Goal: Task Accomplishment & Management: Manage account settings

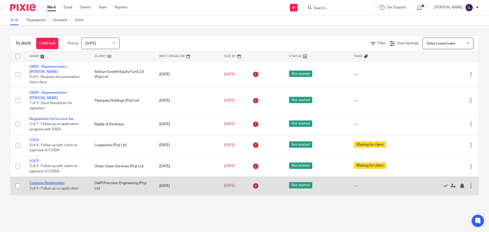
click at [54, 181] on link "Customs Registration" at bounding box center [47, 183] width 35 height 4
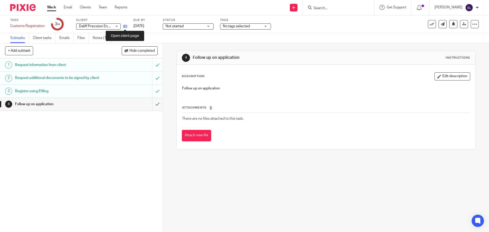
click at [125, 26] on icon at bounding box center [125, 26] width 4 height 4
click at [98, 37] on link "Notes (1)" at bounding box center [102, 38] width 19 height 10
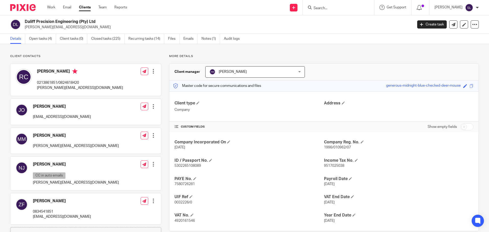
scroll to position [25, 0]
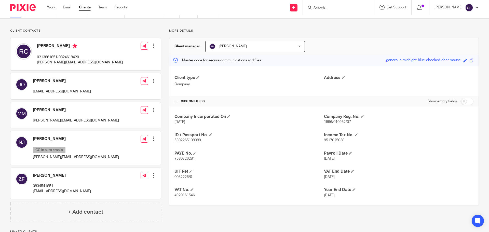
click at [330, 139] on span "9517025038" at bounding box center [334, 141] width 20 height 4
copy span "9517025038"
click at [66, 56] on p "0213861851/0824618420" at bounding box center [80, 57] width 86 height 5
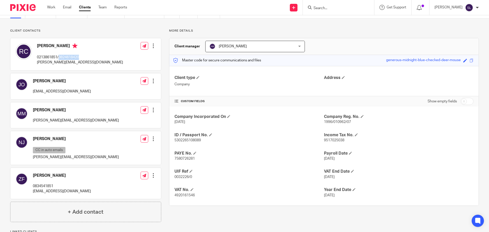
copy p "0824618420"
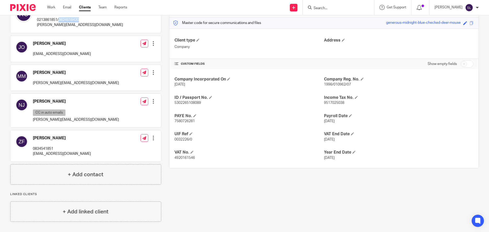
scroll to position [0, 0]
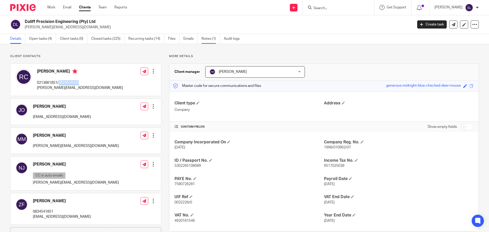
click at [207, 40] on link "Notes (1)" at bounding box center [211, 39] width 19 height 10
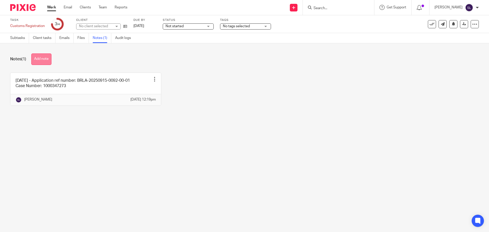
click at [43, 63] on button "Add note" at bounding box center [41, 59] width 20 height 11
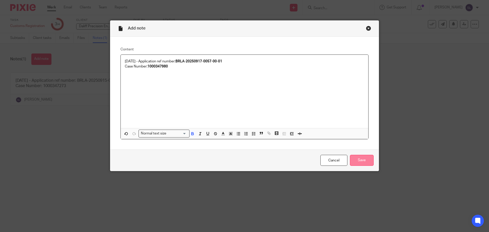
click at [360, 162] on input "Save" at bounding box center [362, 160] width 24 height 11
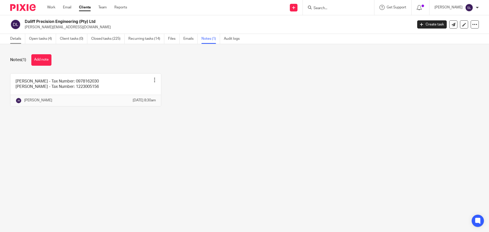
click at [11, 41] on link "Details" at bounding box center [17, 39] width 15 height 10
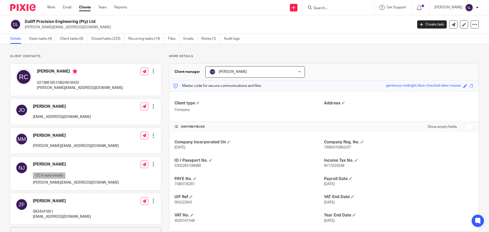
click at [330, 165] on span "9517025038" at bounding box center [334, 166] width 20 height 4
copy span "9517025038"
click at [324, 8] on input "Search" at bounding box center [336, 8] width 46 height 5
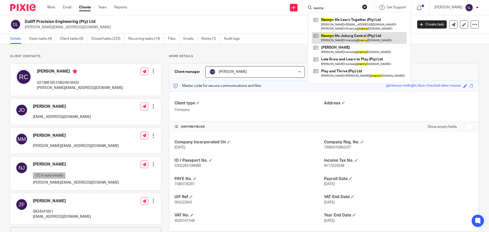
type input "nanny"
click at [341, 40] on link at bounding box center [359, 38] width 95 height 12
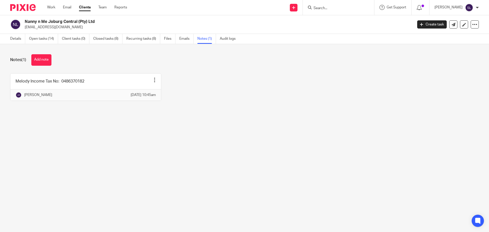
click at [26, 6] on img at bounding box center [22, 7] width 25 height 7
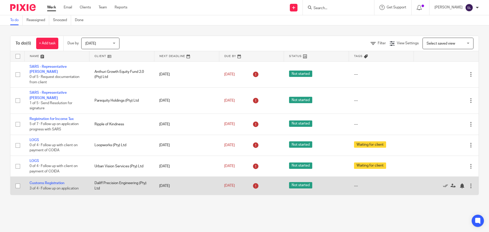
click at [48, 177] on td "Customs Registration 3 of 4 · Follow up on application" at bounding box center [56, 186] width 65 height 18
click at [48, 181] on link "Customs Registration" at bounding box center [47, 183] width 35 height 4
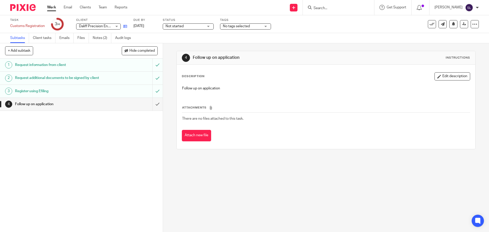
click at [125, 24] on link at bounding box center [124, 26] width 6 height 5
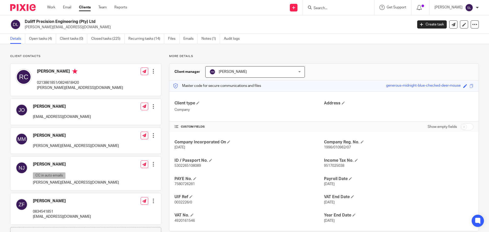
click at [319, 7] on input "Search" at bounding box center [336, 8] width 46 height 5
type input "harthil"
click at [347, 21] on link at bounding box center [355, 22] width 86 height 12
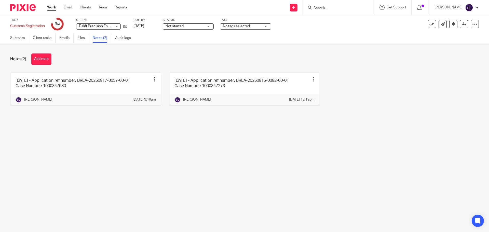
click at [22, 8] on img at bounding box center [22, 7] width 25 height 7
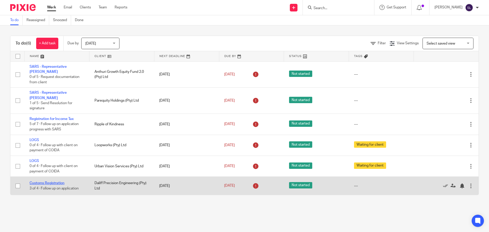
click at [57, 181] on link "Customs Registration" at bounding box center [47, 183] width 35 height 4
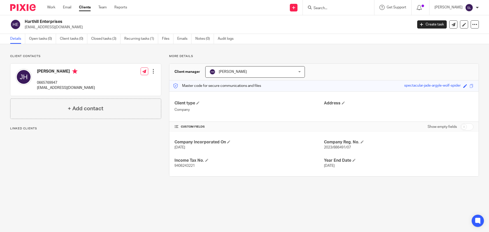
click at [331, 4] on form at bounding box center [340, 7] width 54 height 6
drag, startPoint x: 330, startPoint y: 14, endPoint x: 327, endPoint y: 8, distance: 6.5
click at [330, 14] on div at bounding box center [338, 7] width 71 height 15
click at [327, 8] on input "Search" at bounding box center [336, 8] width 46 height 5
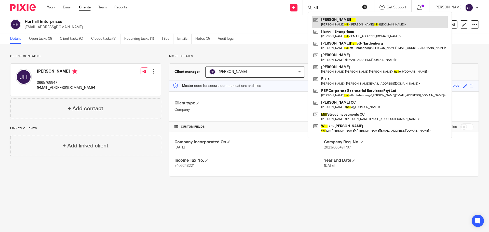
type input "hill"
click at [336, 26] on link at bounding box center [380, 22] width 136 height 12
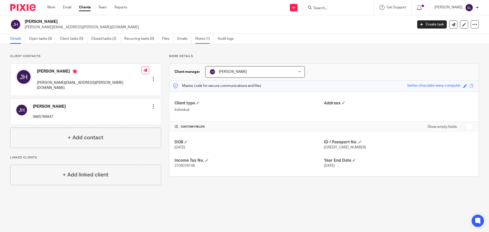
click at [198, 37] on link "Notes (1)" at bounding box center [204, 39] width 19 height 10
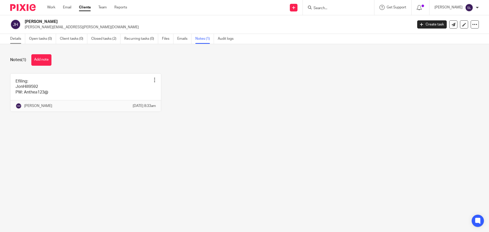
click at [14, 38] on link "Details" at bounding box center [17, 39] width 15 height 10
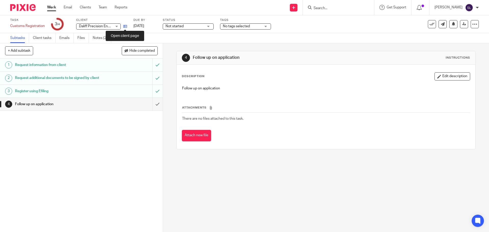
click at [125, 26] on icon at bounding box center [125, 26] width 4 height 4
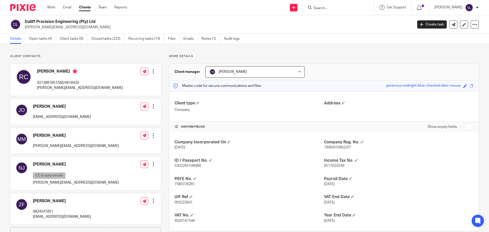
click at [89, 10] on link "Clients" at bounding box center [85, 7] width 12 height 5
click at [90, 10] on link "Clients" at bounding box center [85, 7] width 12 height 5
click at [326, 12] on div at bounding box center [338, 7] width 71 height 15
click at [326, 10] on input "Search" at bounding box center [336, 8] width 46 height 5
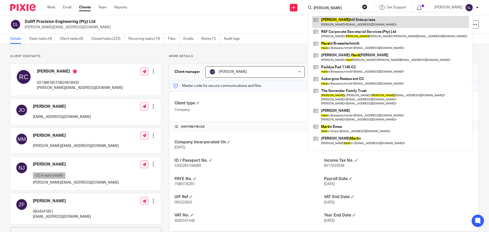
type input "hart"
click at [340, 20] on link at bounding box center [390, 22] width 157 height 12
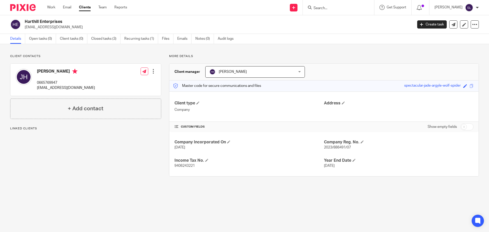
drag, startPoint x: 28, startPoint y: 21, endPoint x: 66, endPoint y: 23, distance: 38.2
click at [66, 23] on div "Harthill Enterprises [EMAIL_ADDRESS][DOMAIN_NAME]" at bounding box center [209, 24] width 399 height 11
copy h2 "Harthill Enterprises"
click at [325, 147] on span "2023/886491/07" at bounding box center [337, 148] width 27 height 4
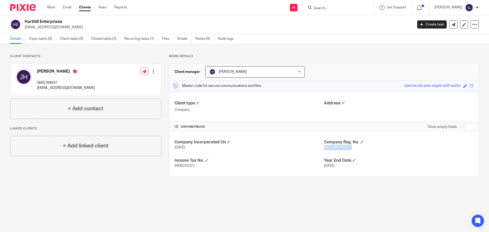
click at [325, 147] on span "2023/886491/07" at bounding box center [337, 148] width 27 height 4
copy p "2023/886491/07"
click at [221, 206] on main "Harthill Enterprises jonathanhill.za@gmail.com Create task Export data Merge Ar…" at bounding box center [244, 116] width 489 height 232
click at [220, 206] on main "Harthill Enterprises jonathanhill.za@gmail.com Create task Export data Merge Ar…" at bounding box center [244, 116] width 489 height 232
click at [219, 206] on main "Harthill Enterprises jonathanhill.za@gmail.com Create task Export data Merge Ar…" at bounding box center [244, 116] width 489 height 232
